Goal: Transaction & Acquisition: Purchase product/service

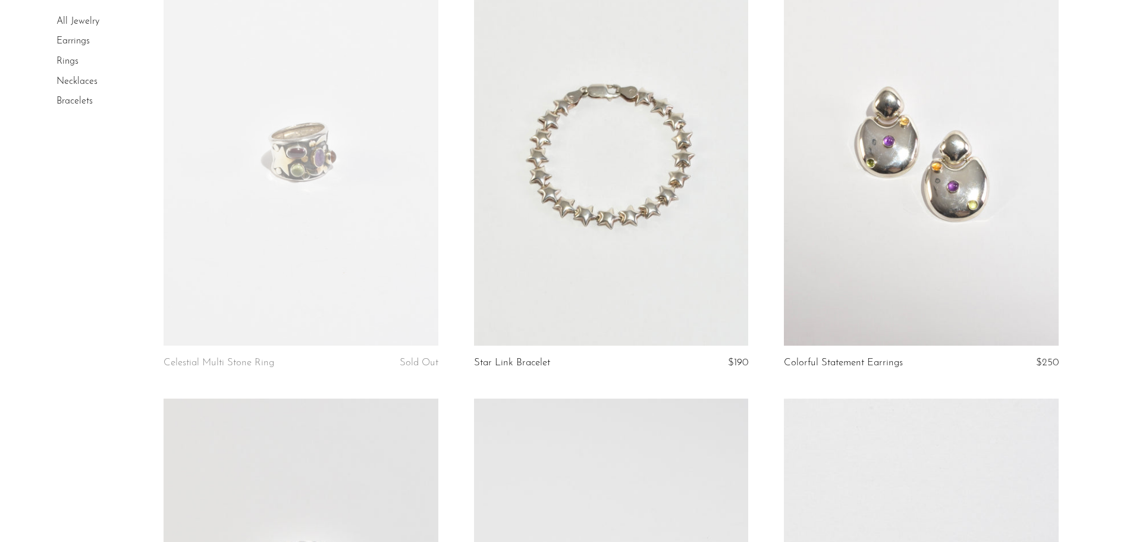
scroll to position [3210, 0]
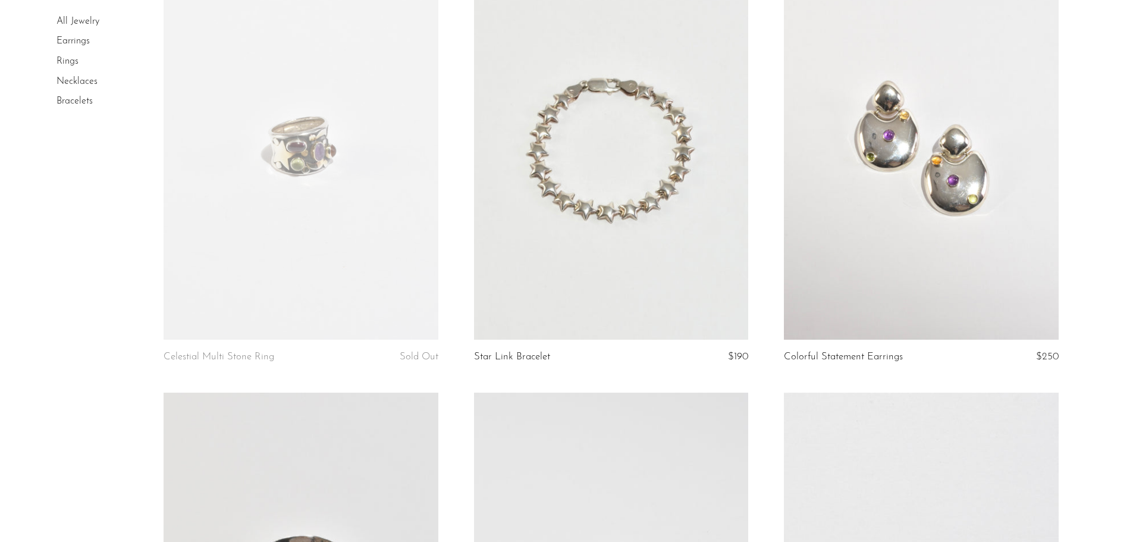
click at [313, 167] on link at bounding box center [300, 147] width 274 height 384
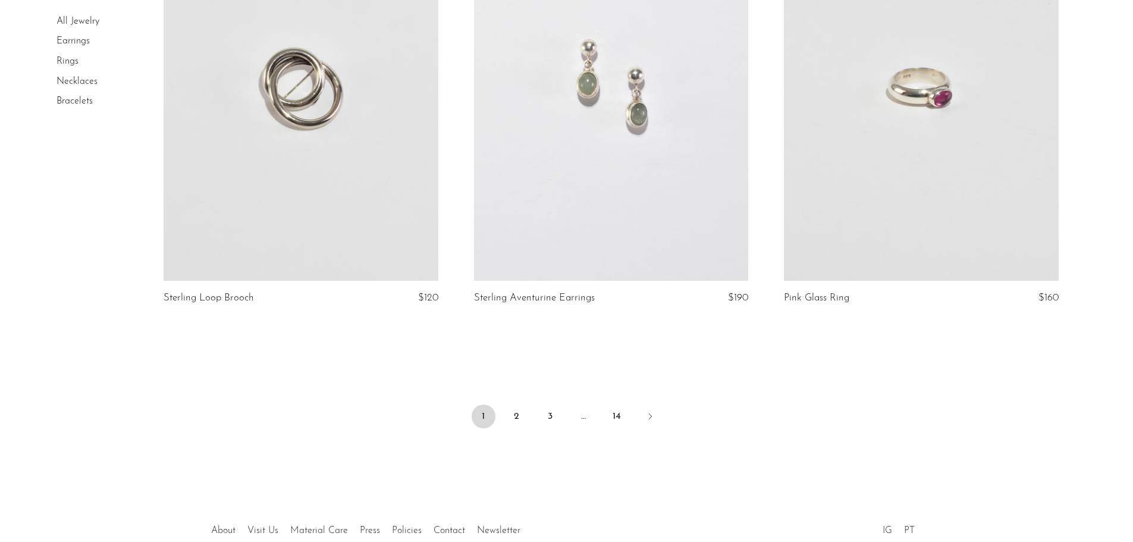
scroll to position [5053, 0]
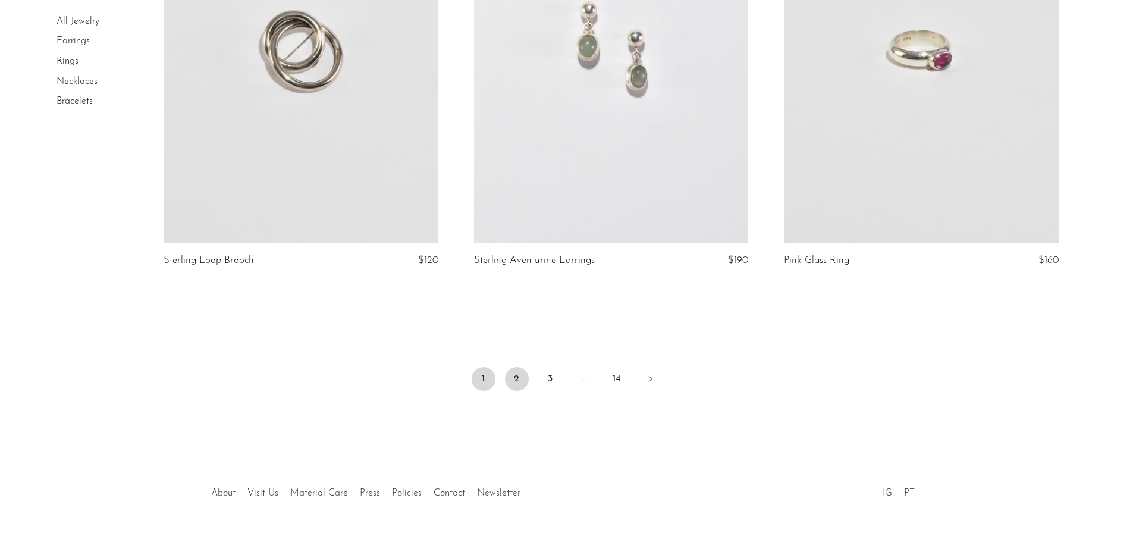
click at [514, 382] on link "2" at bounding box center [517, 379] width 24 height 24
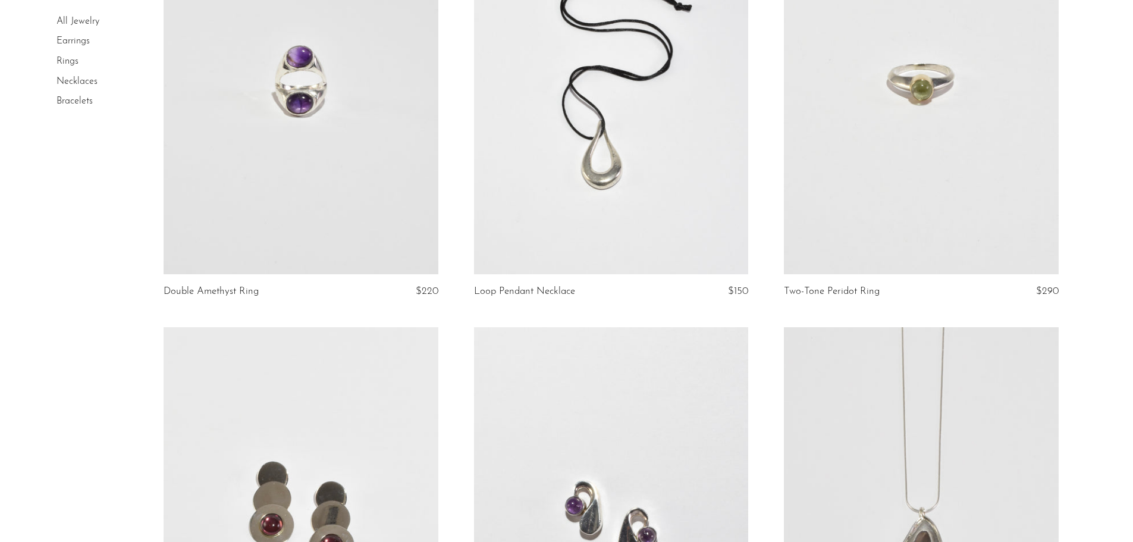
scroll to position [2973, 0]
